Goal: Book appointment/travel/reservation

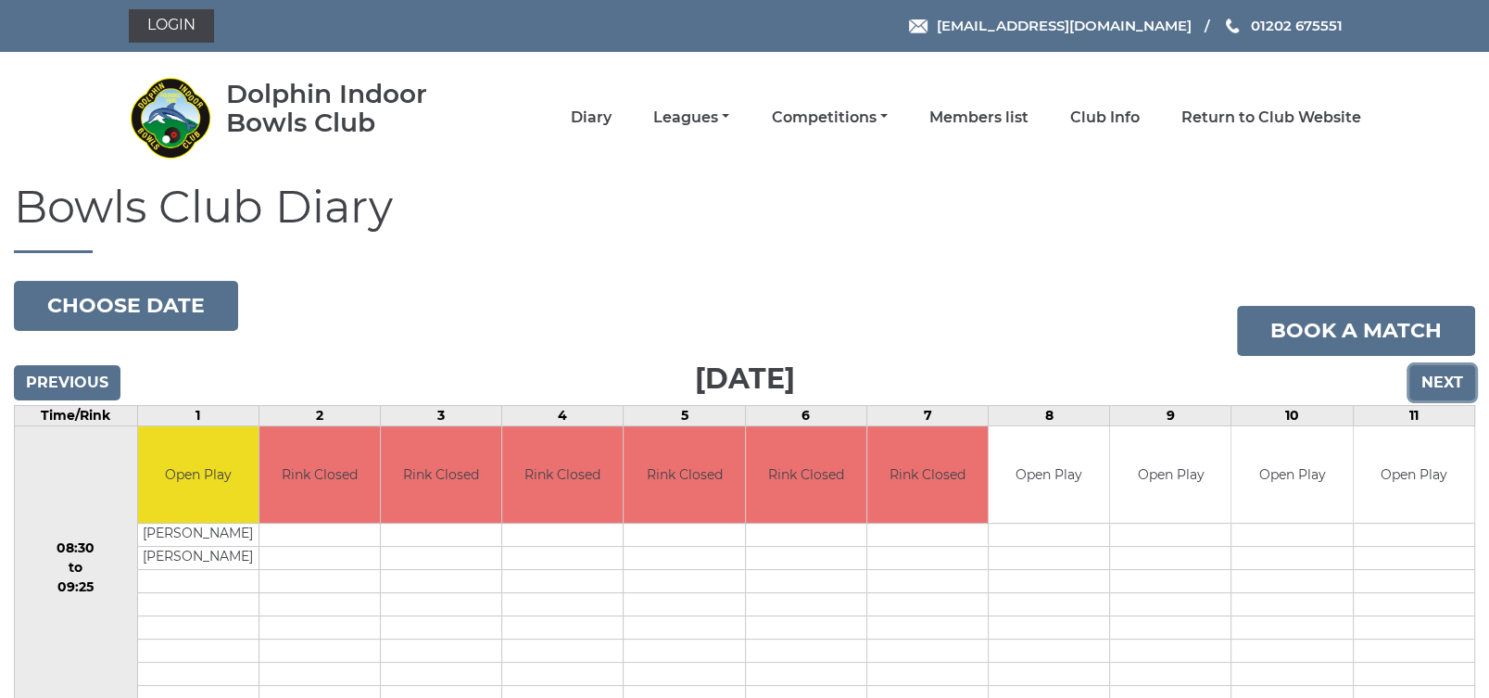
click at [1446, 378] on input "Next" at bounding box center [1442, 382] width 66 height 35
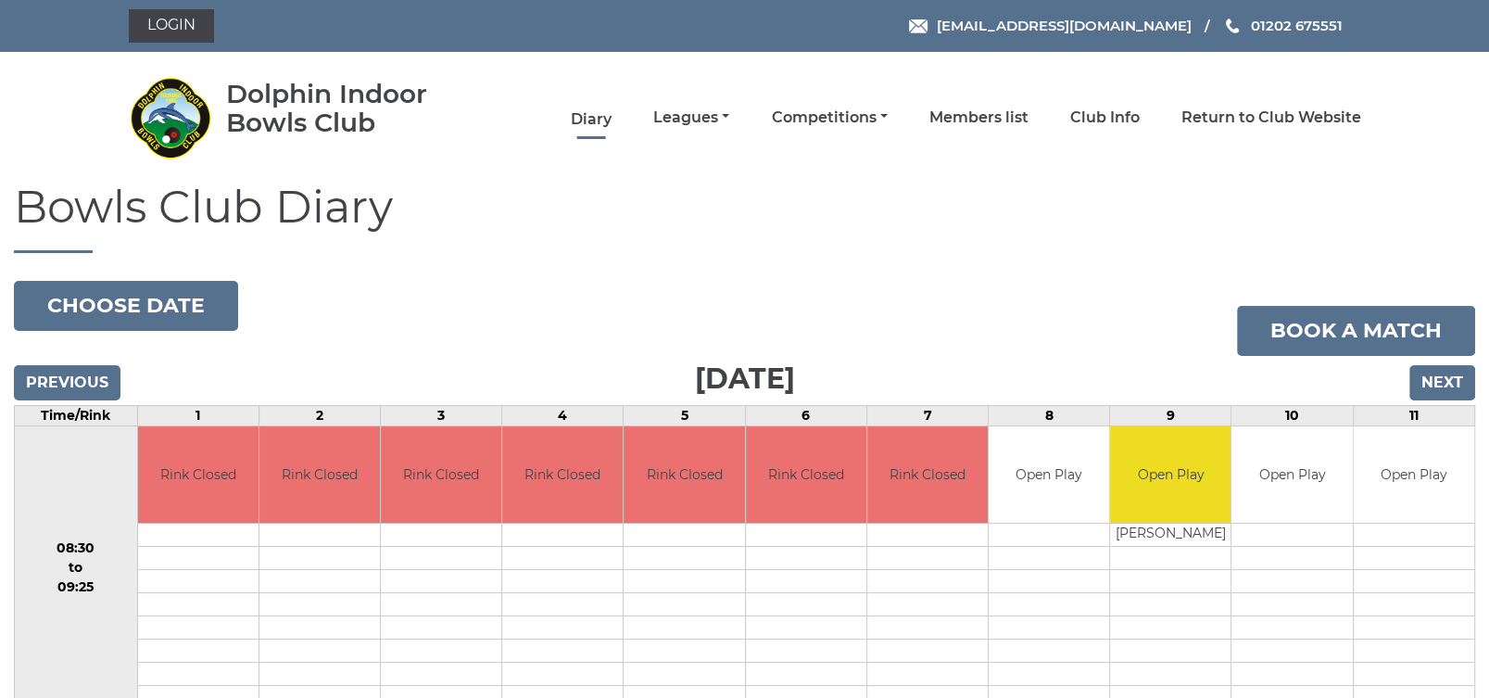
click at [595, 112] on link "Diary" at bounding box center [591, 119] width 41 height 20
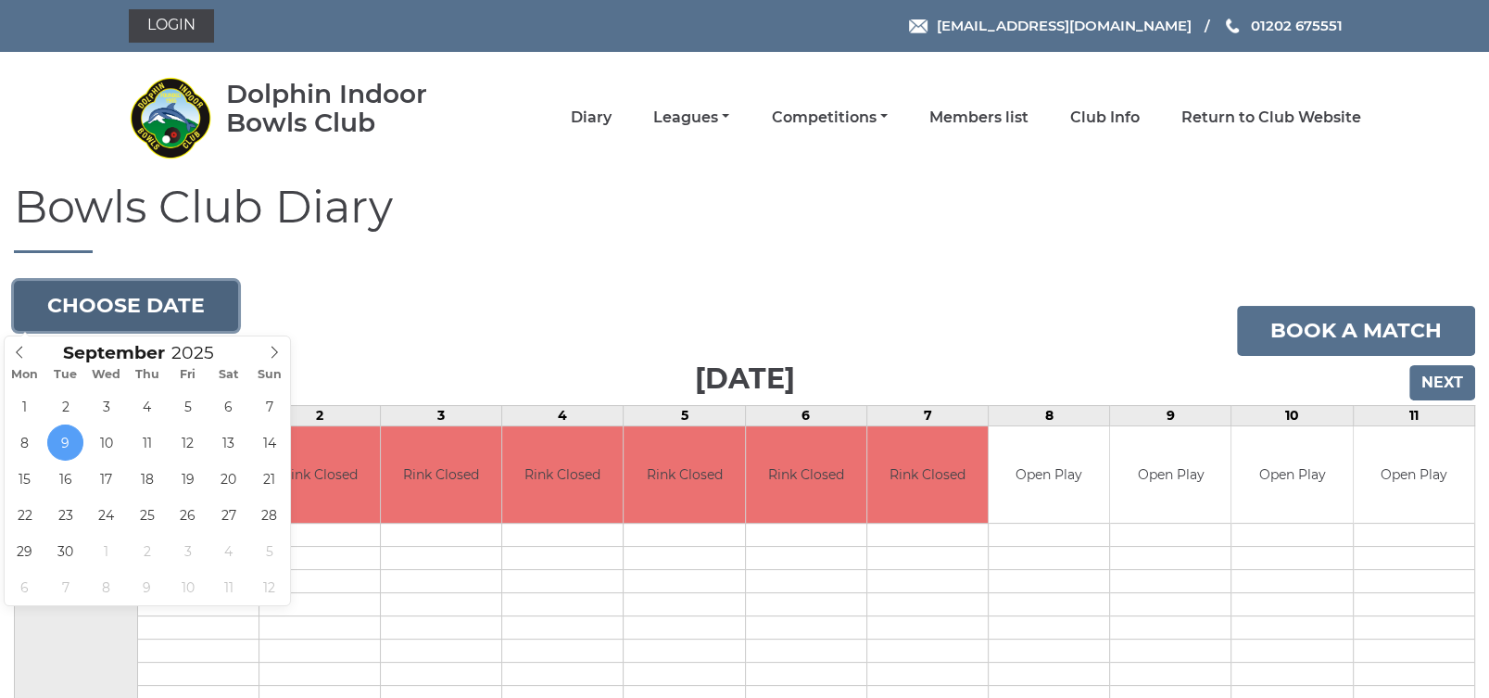
click at [153, 296] on button "Choose date" at bounding box center [126, 306] width 224 height 50
type input "2025-09-17"
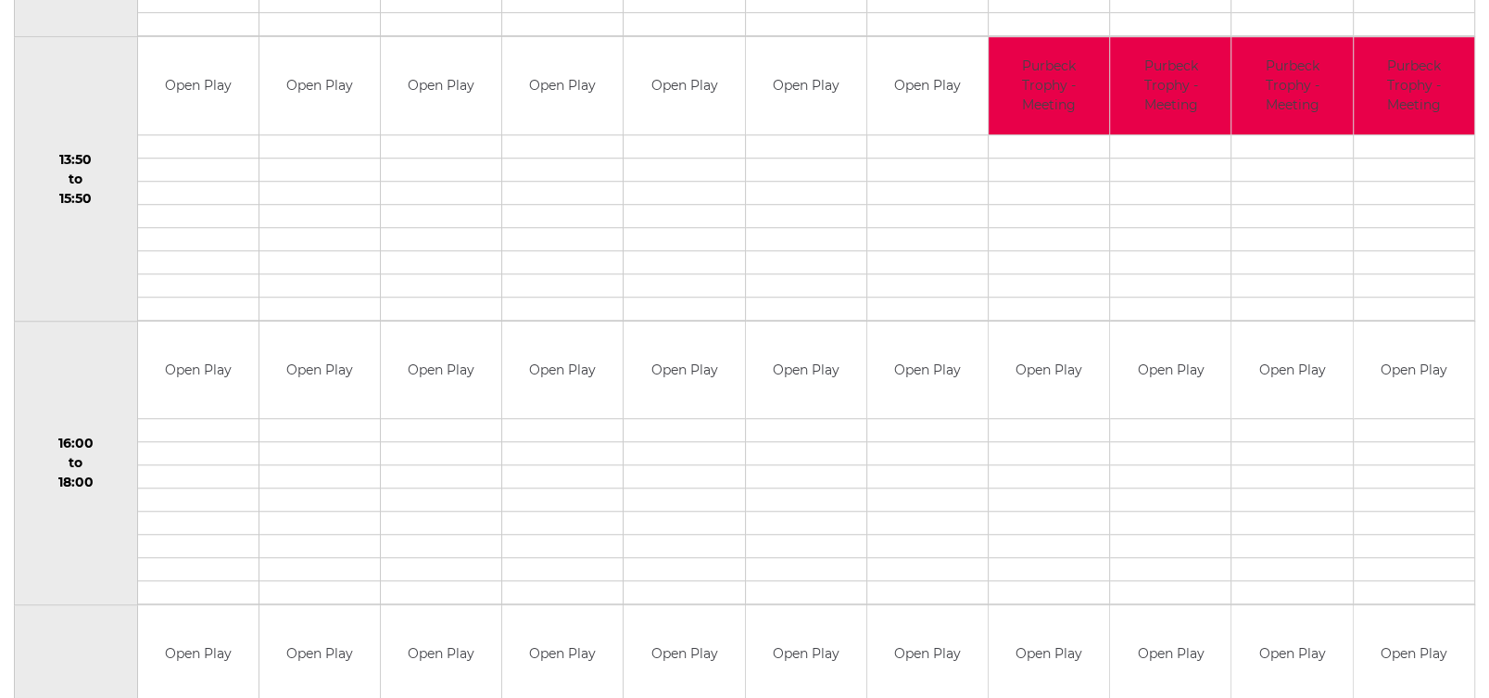
scroll to position [1242, 0]
